Goal: Transaction & Acquisition: Subscribe to service/newsletter

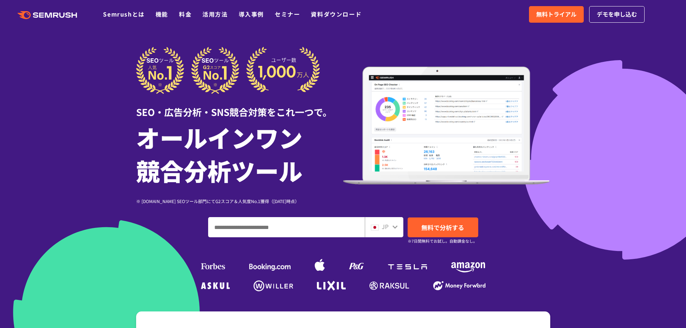
click at [559, 15] on span "無料トライアル" at bounding box center [557, 14] width 40 height 9
click at [291, 234] on input "ドメイン、キーワードまたはURLを入力してください" at bounding box center [287, 227] width 156 height 19
click at [289, 229] on input "ドメイン、キーワードまたはURLを入力してください" at bounding box center [287, 227] width 156 height 19
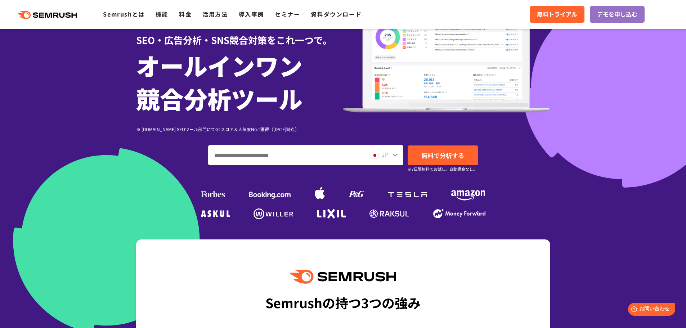
click at [266, 156] on input "ドメイン、キーワードまたはURLを入力してください" at bounding box center [287, 155] width 156 height 19
click at [243, 165] on div at bounding box center [286, 155] width 157 height 20
click at [254, 157] on input "ドメイン、キーワードまたはURLを入力してください" at bounding box center [287, 155] width 156 height 19
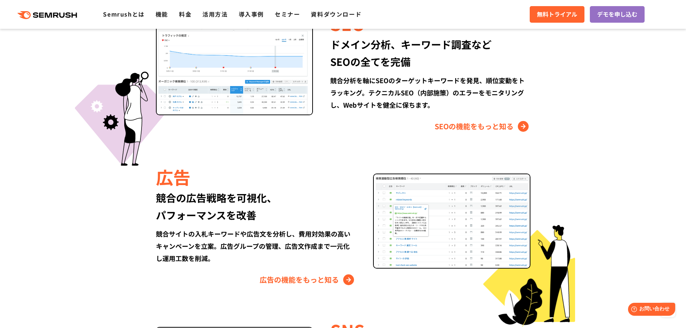
scroll to position [721, 0]
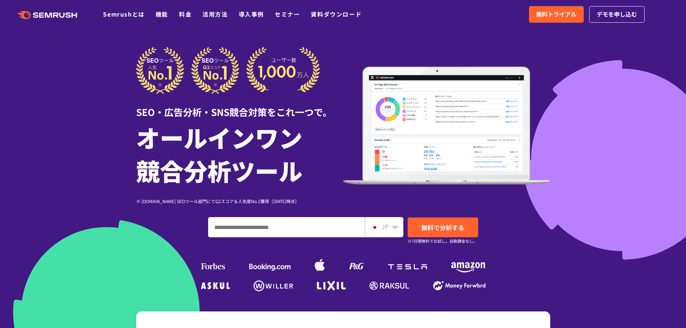
click at [187, 17] on link "料金" at bounding box center [185, 14] width 13 height 9
